Goal: Transaction & Acquisition: Purchase product/service

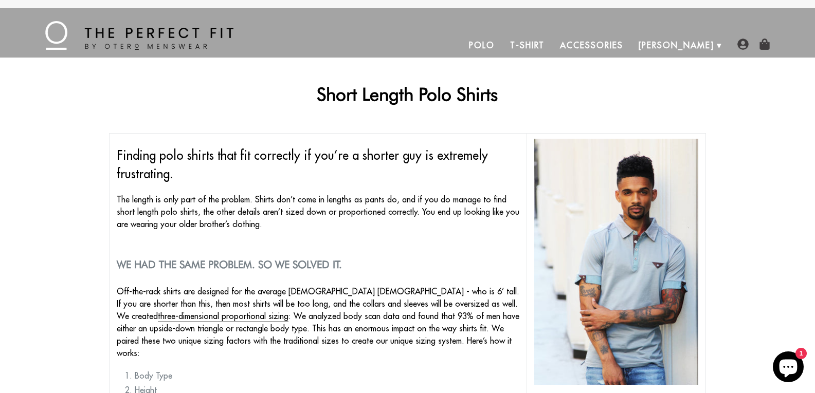
click at [502, 51] on link "Polo" at bounding box center [481, 45] width 41 height 25
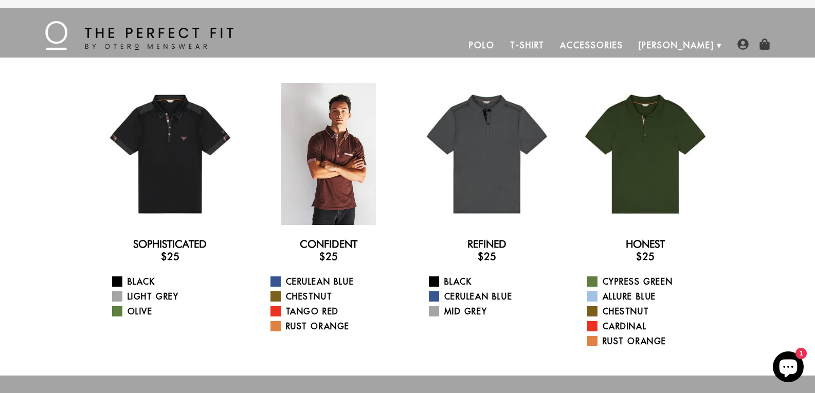
click at [352, 177] on div at bounding box center [329, 154] width 142 height 142
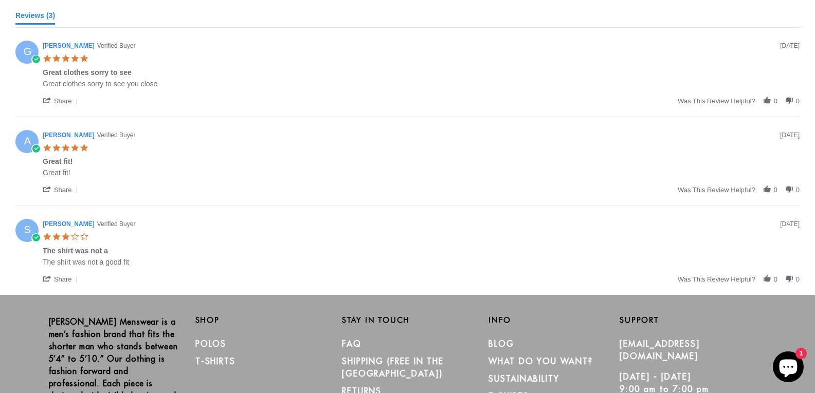
scroll to position [542, 0]
